Goal: Find specific fact: Find specific fact

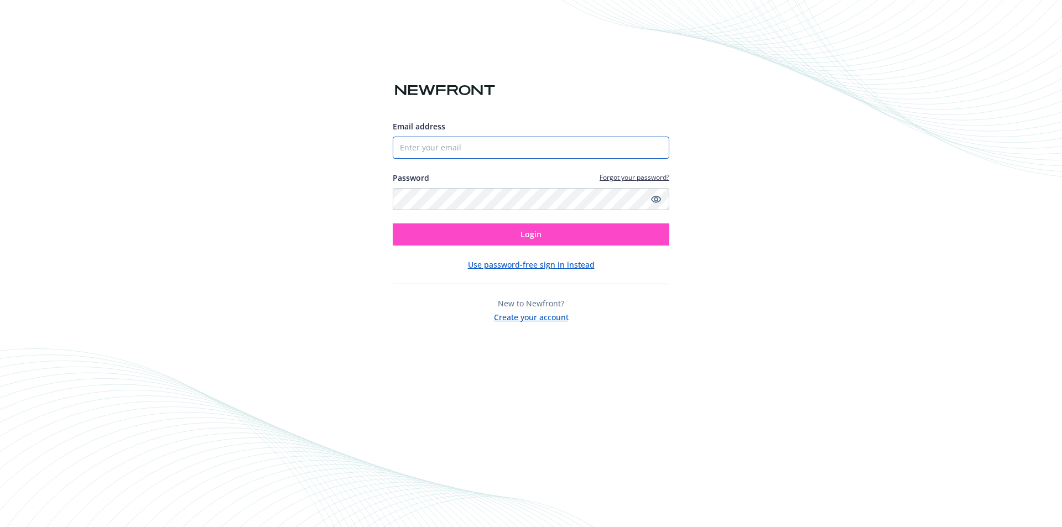
type input "[EMAIL_ADDRESS][DOMAIN_NAME]"
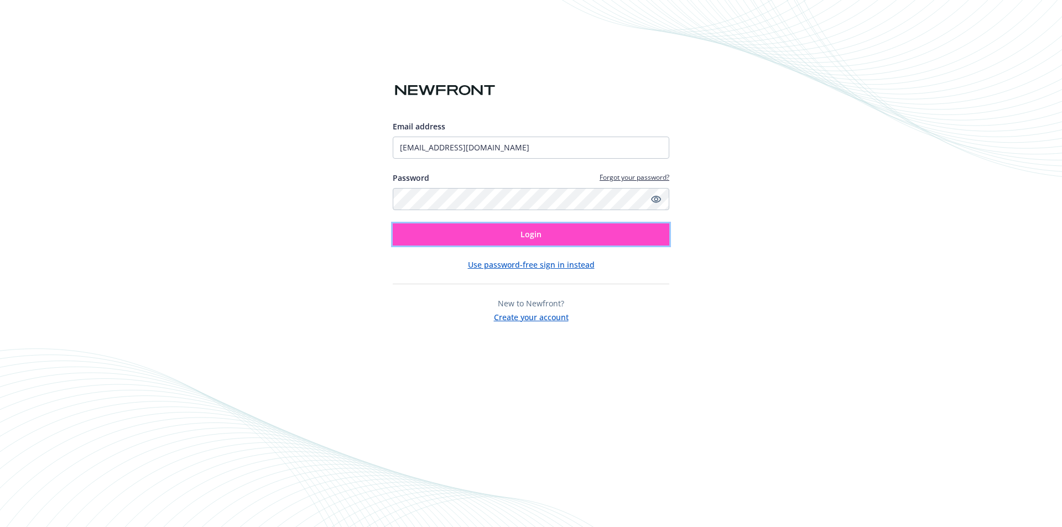
click at [535, 235] on span "Login" at bounding box center [531, 234] width 21 height 11
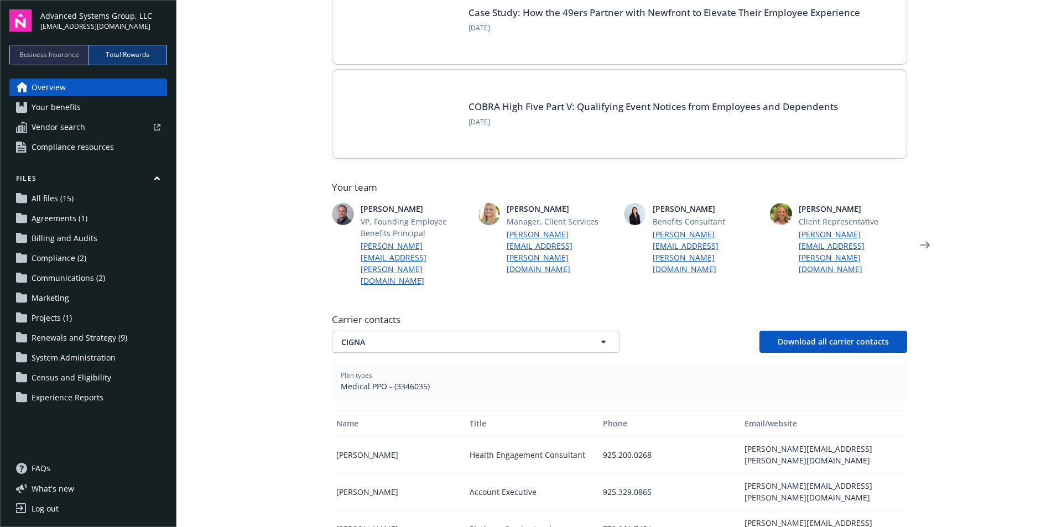
scroll to position [166, 0]
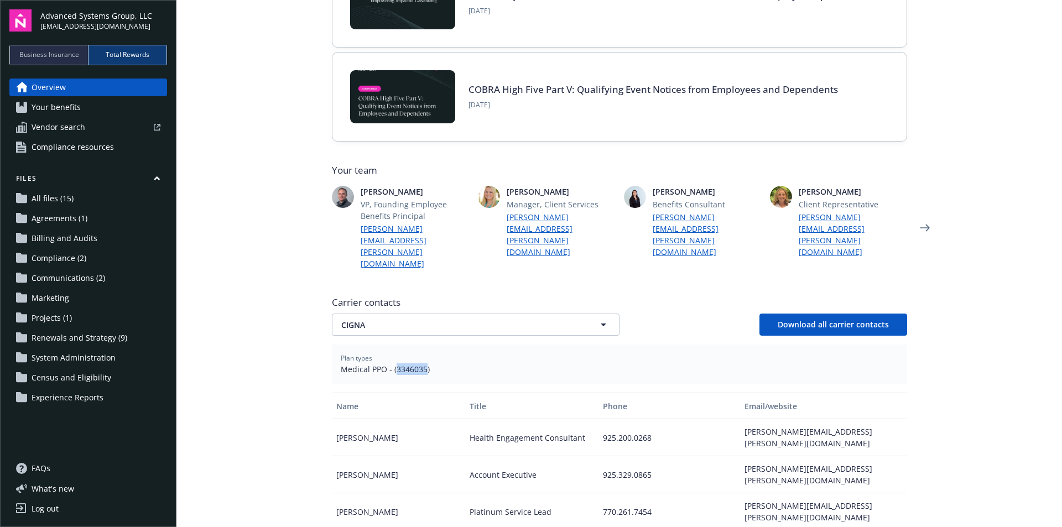
drag, startPoint x: 392, startPoint y: 346, endPoint x: 422, endPoint y: 347, distance: 29.3
click at [422, 363] on span "Medical PPO - (3346035)" at bounding box center [620, 369] width 558 height 12
copy span "3346035"
